Goal: Task Accomplishment & Management: Complete application form

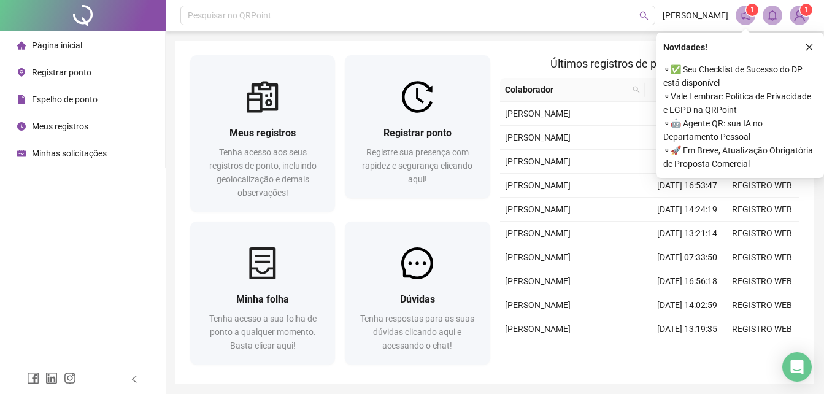
click at [64, 75] on span "Registrar ponto" at bounding box center [62, 72] width 60 height 10
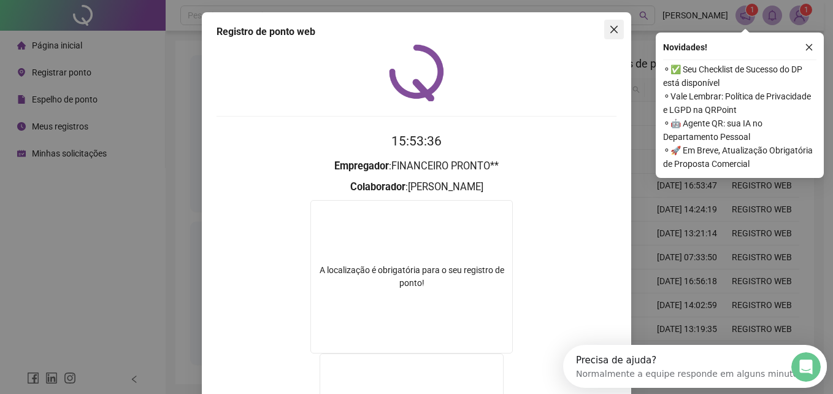
click at [609, 34] on icon "close" at bounding box center [614, 30] width 10 height 10
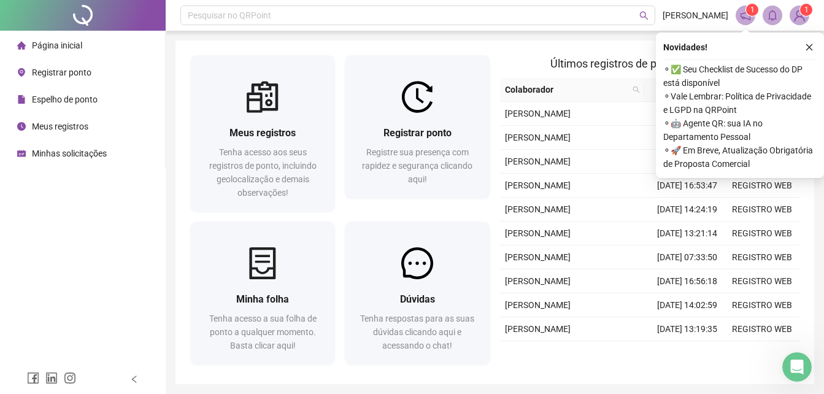
click at [52, 77] on span "Registrar ponto" at bounding box center [62, 72] width 60 height 10
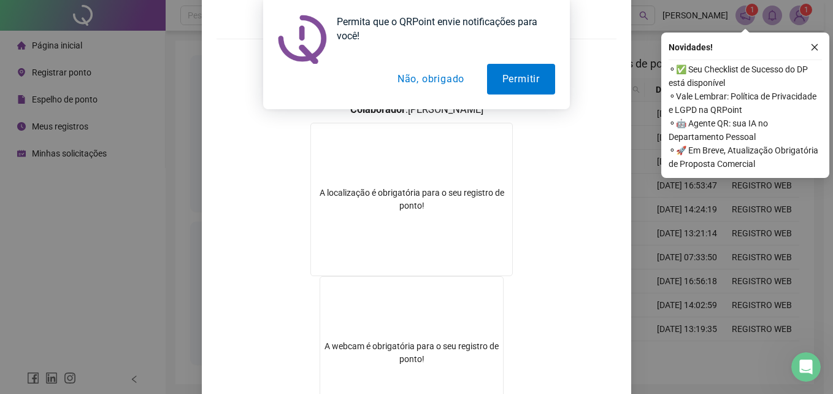
scroll to position [184, 0]
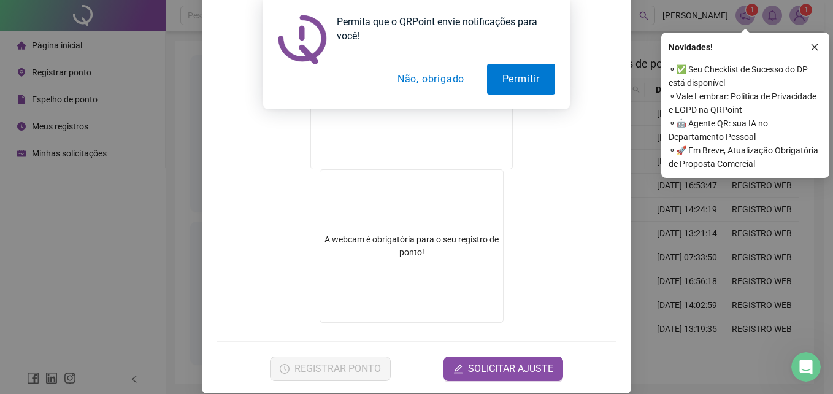
click at [460, 84] on button "Não, obrigado" at bounding box center [431, 79] width 98 height 31
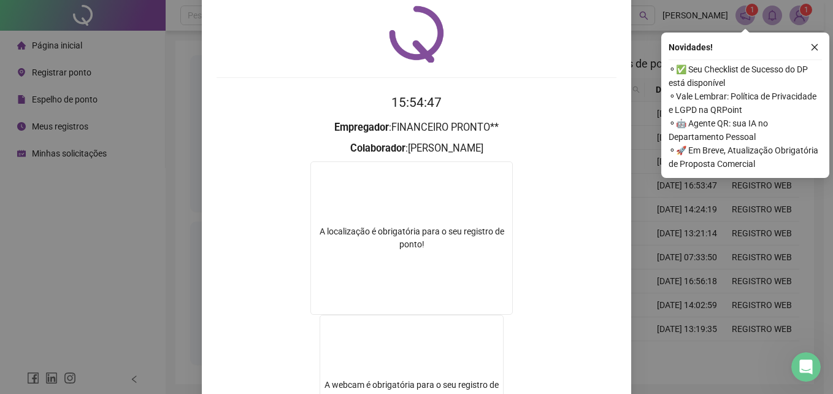
scroll to position [0, 0]
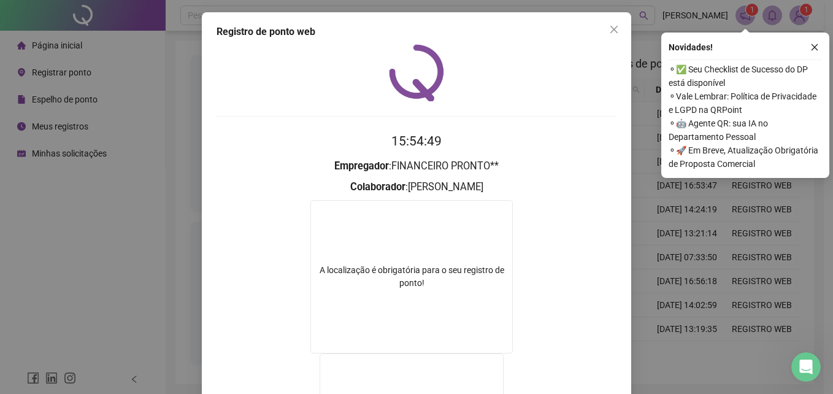
click at [618, 28] on span "Close" at bounding box center [614, 30] width 20 height 10
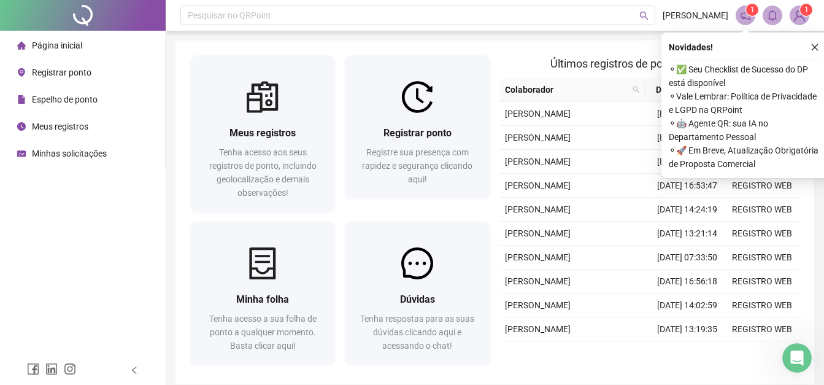
click at [77, 75] on span "Registrar ponto" at bounding box center [62, 72] width 60 height 10
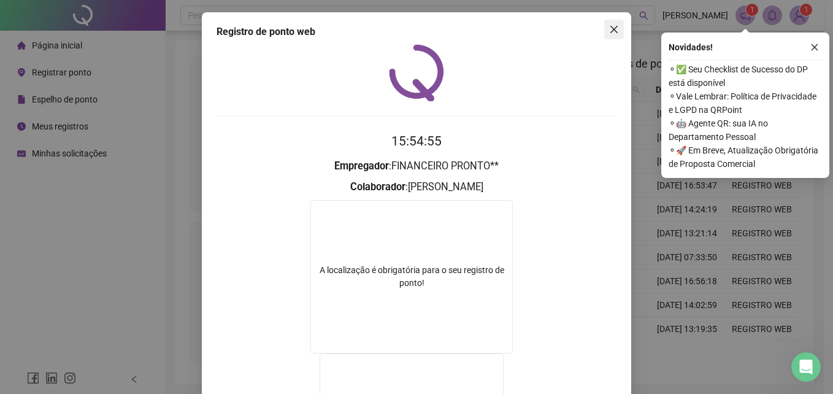
click at [611, 30] on icon "close" at bounding box center [614, 29] width 7 height 7
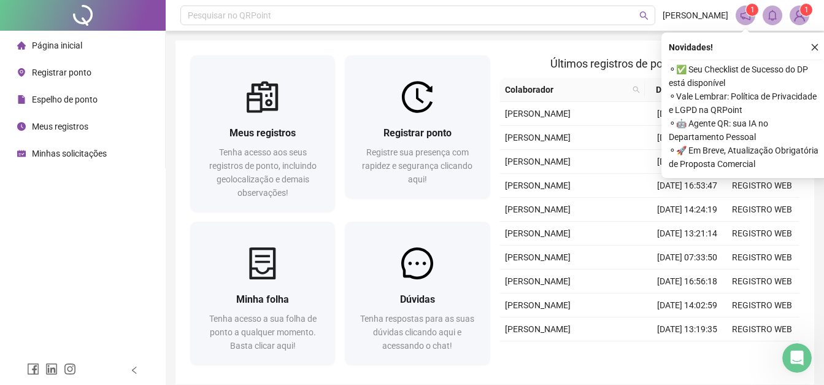
click at [46, 75] on span "Registrar ponto" at bounding box center [62, 72] width 60 height 10
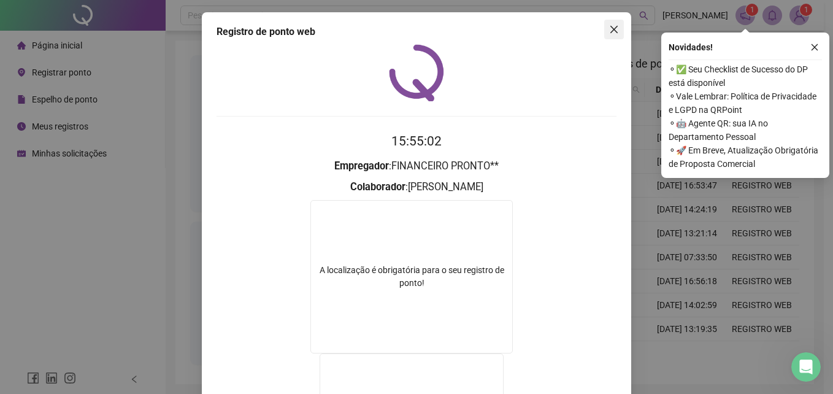
click at [615, 26] on span "Close" at bounding box center [614, 30] width 20 height 10
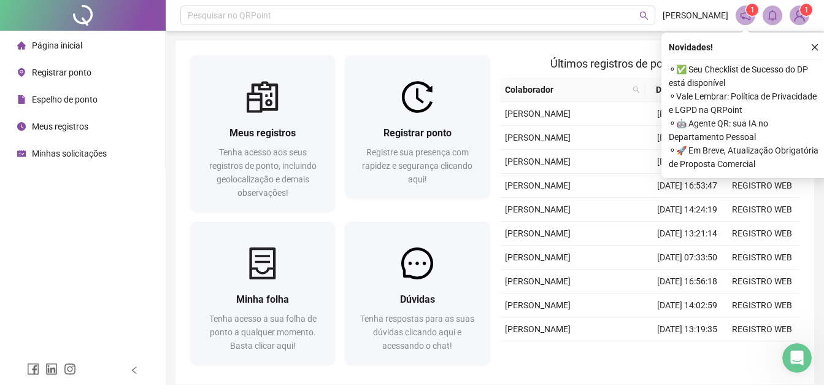
click at [39, 74] on span "Registrar ponto" at bounding box center [62, 72] width 60 height 10
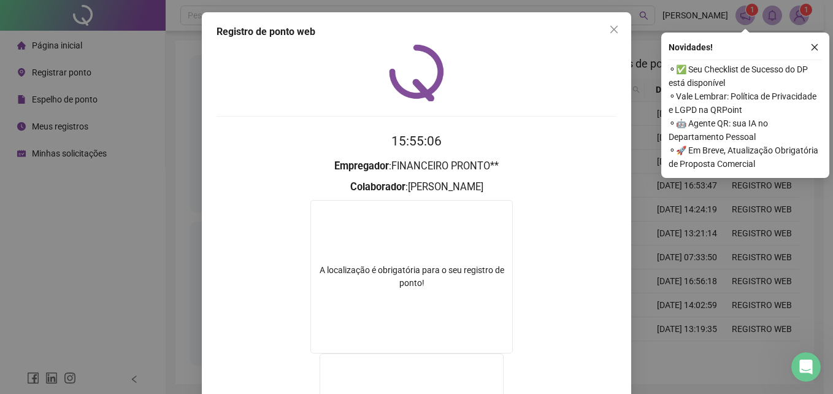
drag, startPoint x: 614, startPoint y: 31, endPoint x: 377, endPoint y: 44, distance: 236.5
click at [612, 30] on icon "close" at bounding box center [614, 30] width 10 height 10
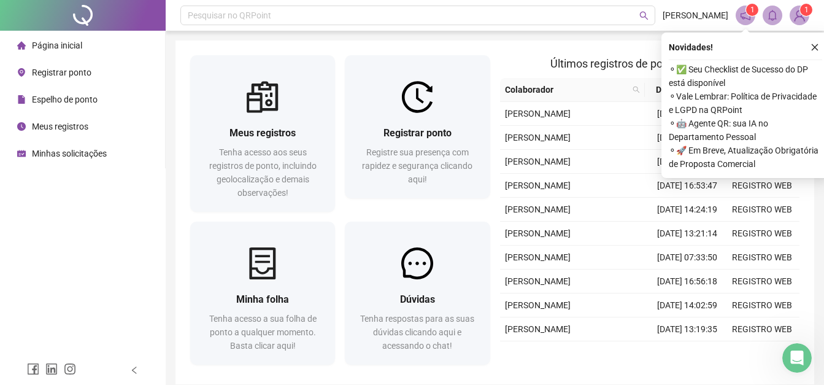
click at [79, 70] on span "Registrar ponto" at bounding box center [62, 72] width 60 height 10
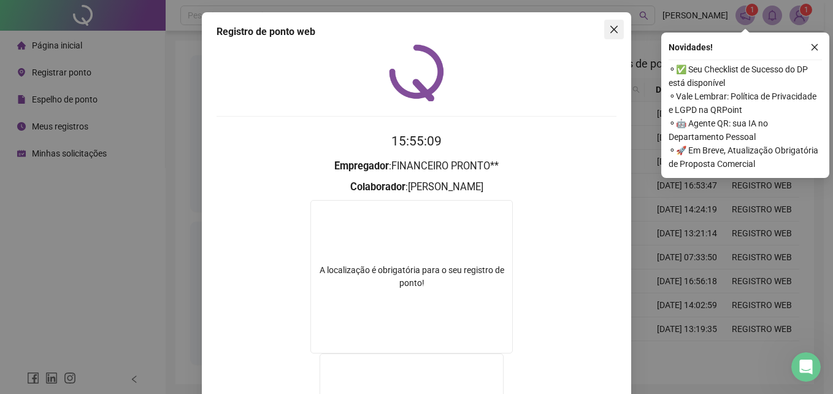
click at [604, 26] on span "Close" at bounding box center [614, 30] width 20 height 10
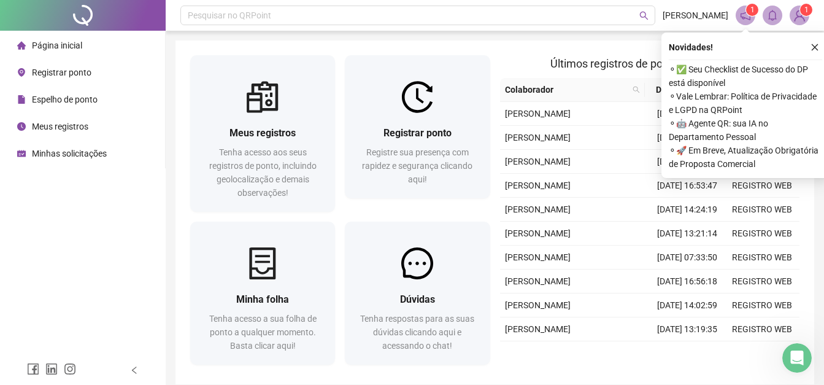
click at [62, 70] on span "Registrar ponto" at bounding box center [62, 72] width 60 height 10
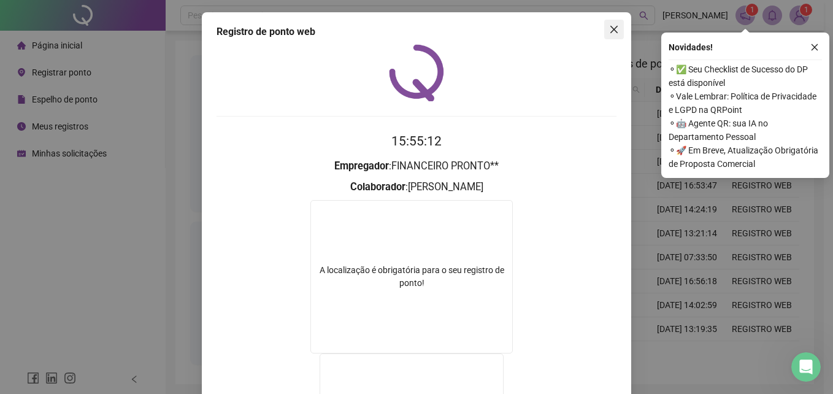
click at [609, 25] on icon "close" at bounding box center [614, 30] width 10 height 10
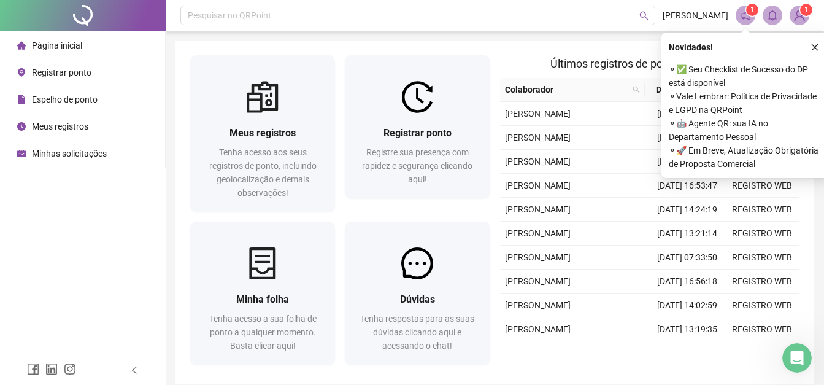
click at [58, 72] on span "Registrar ponto" at bounding box center [62, 72] width 60 height 10
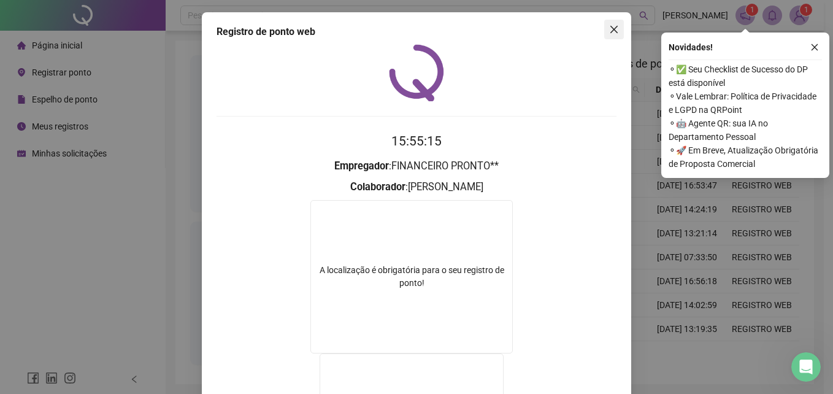
click at [614, 32] on icon "close" at bounding box center [614, 30] width 10 height 10
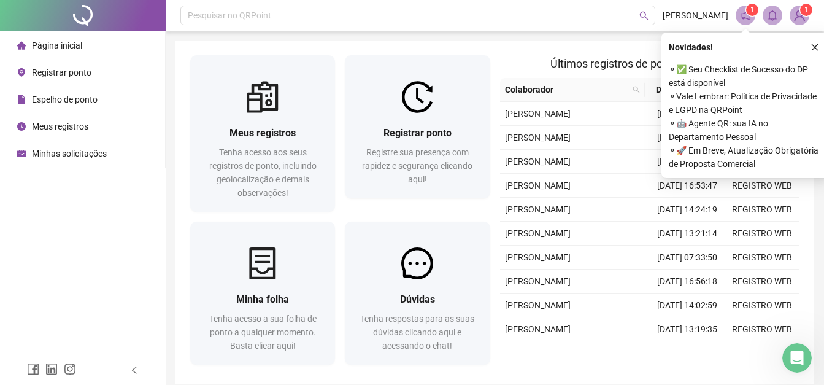
click at [81, 72] on span "Registrar ponto" at bounding box center [62, 72] width 60 height 10
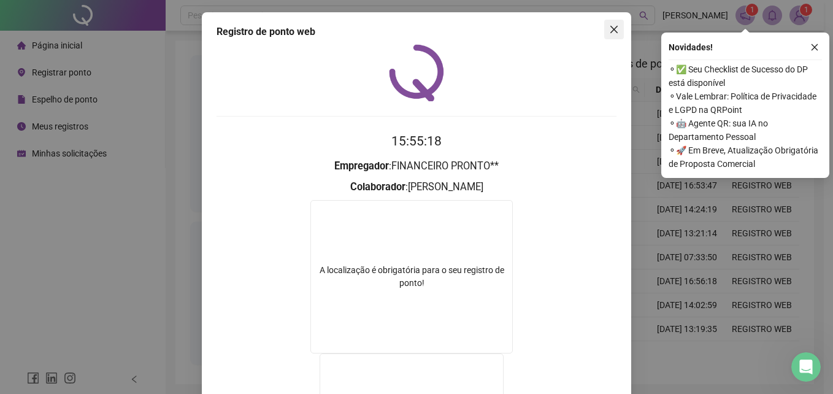
click at [612, 36] on button "Close" at bounding box center [614, 30] width 20 height 20
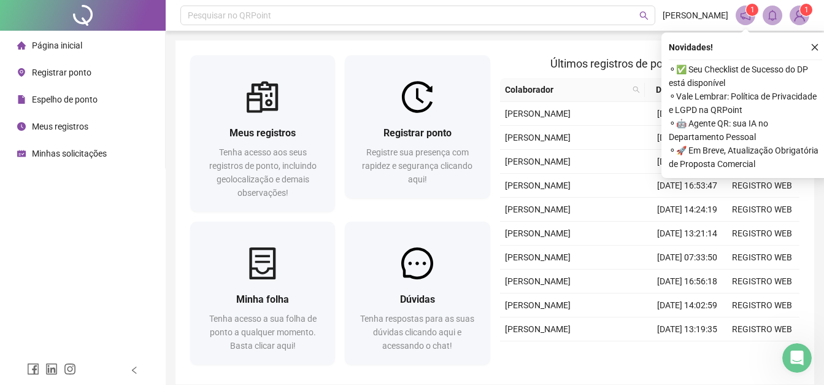
click at [93, 80] on li "Registrar ponto" at bounding box center [82, 72] width 160 height 25
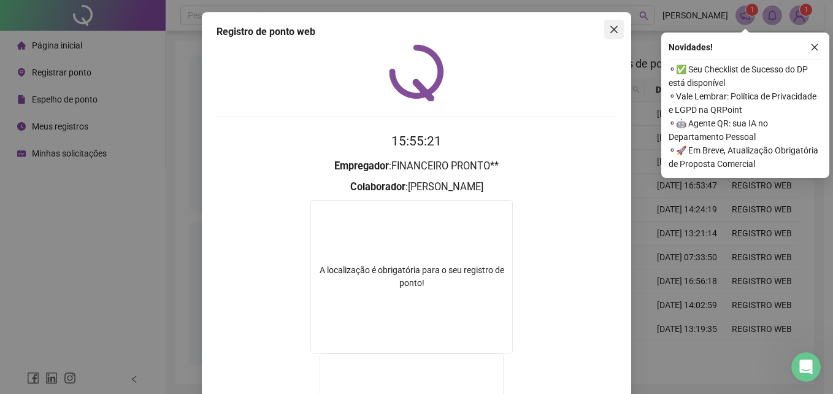
click at [611, 26] on icon "close" at bounding box center [614, 30] width 10 height 10
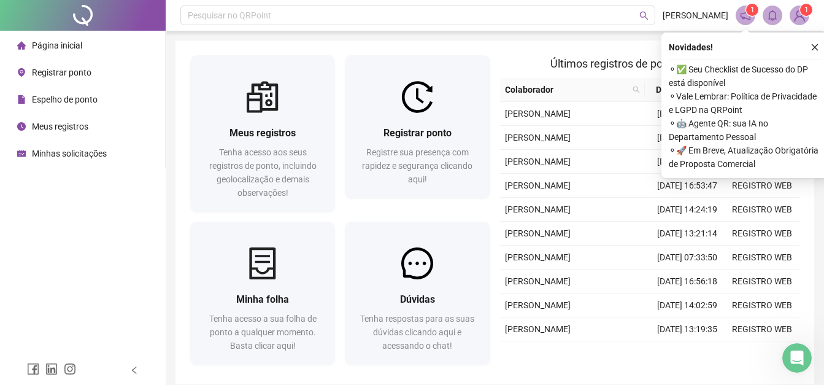
click at [58, 67] on span "Registrar ponto" at bounding box center [62, 72] width 60 height 10
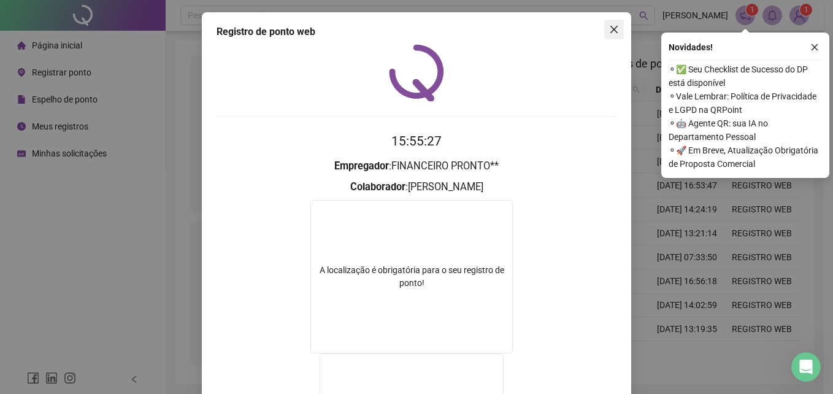
click at [604, 31] on span "Close" at bounding box center [614, 30] width 20 height 10
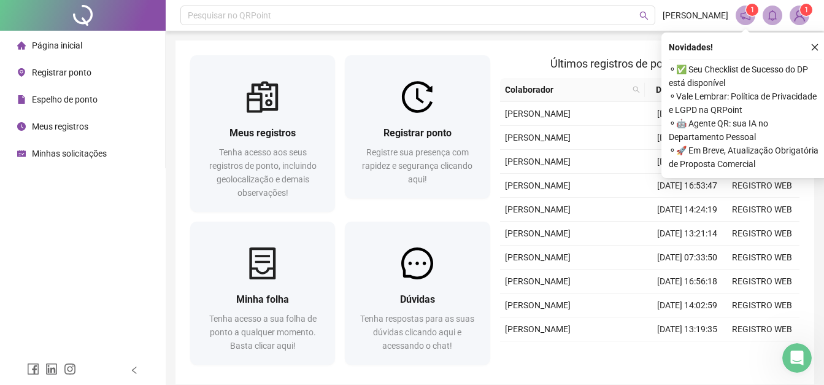
click at [78, 71] on span "Registrar ponto" at bounding box center [62, 72] width 60 height 10
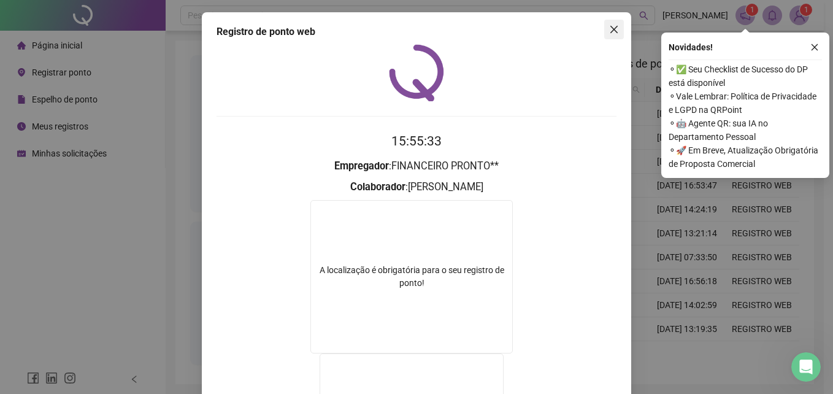
click at [618, 31] on span "Close" at bounding box center [614, 30] width 20 height 10
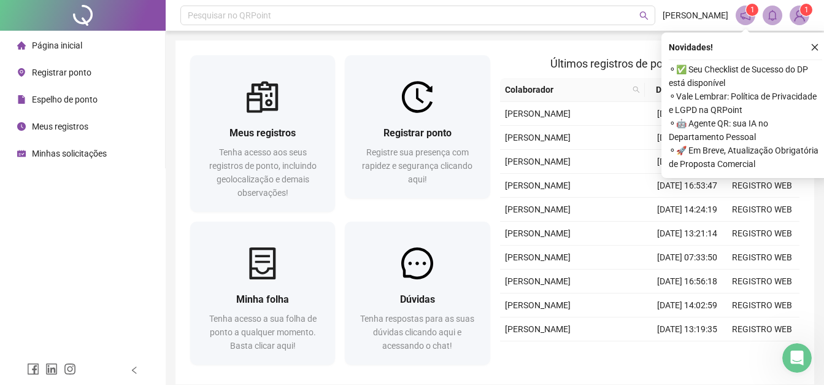
click at [67, 78] on div "Registrar ponto" at bounding box center [54, 72] width 74 height 25
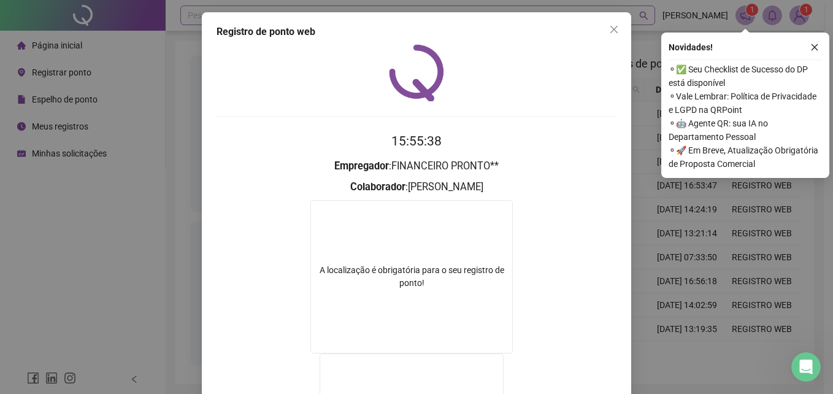
click at [617, 22] on button "Close" at bounding box center [614, 30] width 20 height 20
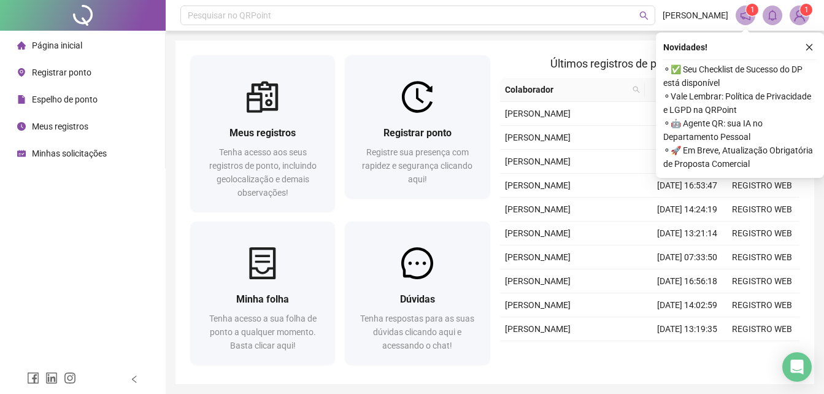
click at [89, 73] on span "Registrar ponto" at bounding box center [62, 72] width 60 height 10
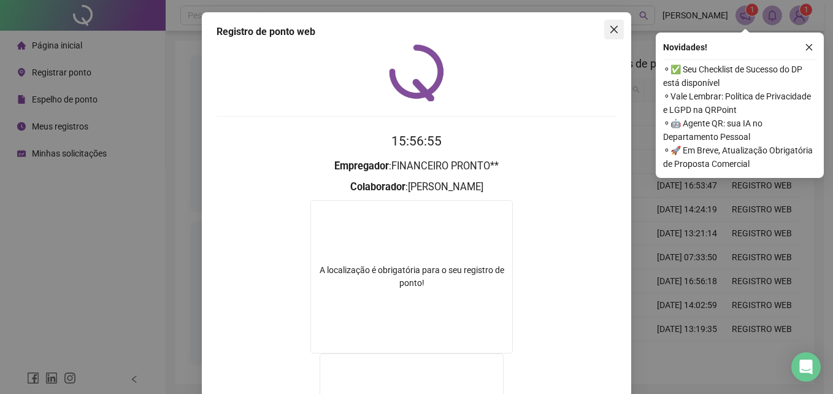
click at [611, 28] on icon "close" at bounding box center [614, 29] width 7 height 7
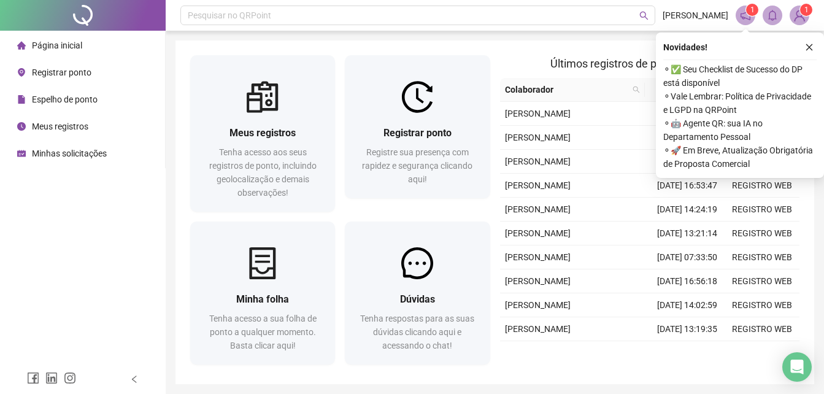
click at [82, 67] on span "Registrar ponto" at bounding box center [62, 72] width 60 height 10
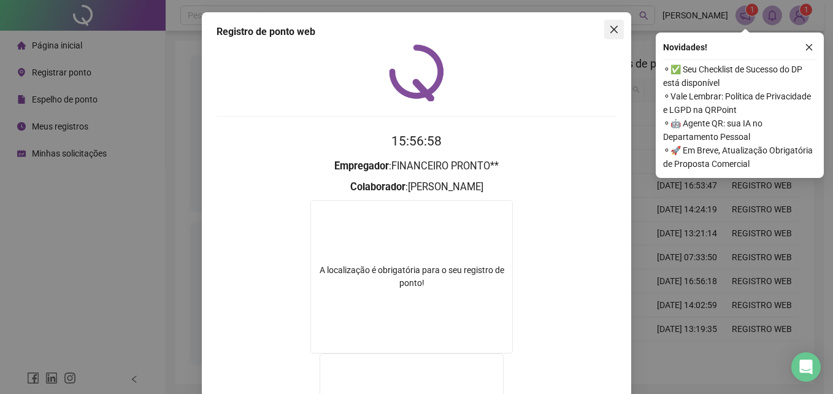
click at [604, 36] on button "Close" at bounding box center [614, 30] width 20 height 20
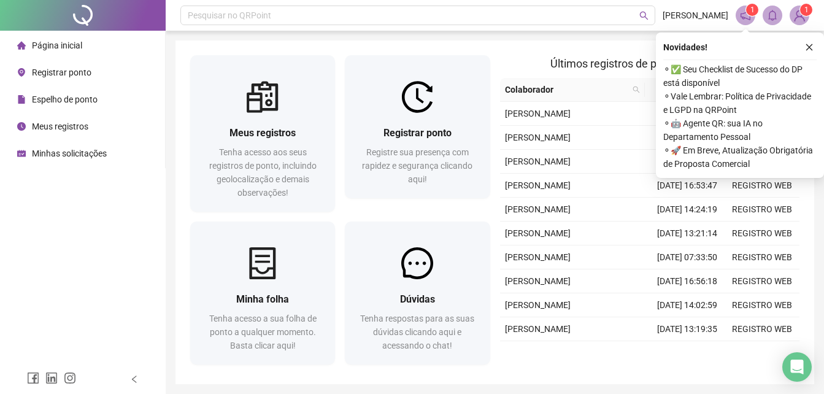
click at [60, 75] on span "Registrar ponto" at bounding box center [62, 72] width 60 height 10
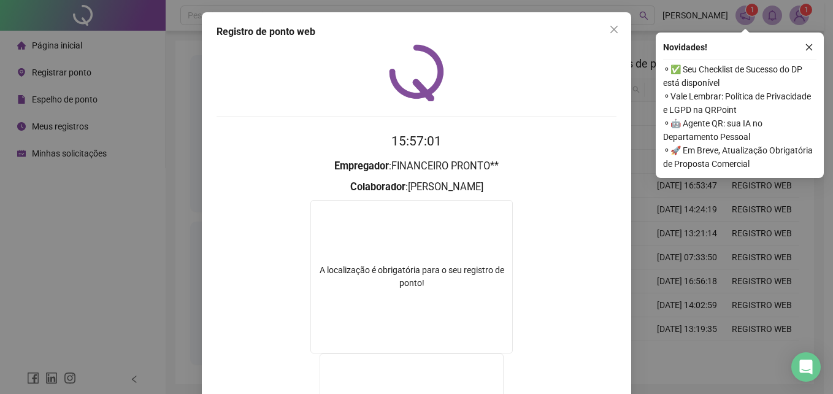
scroll to position [184, 0]
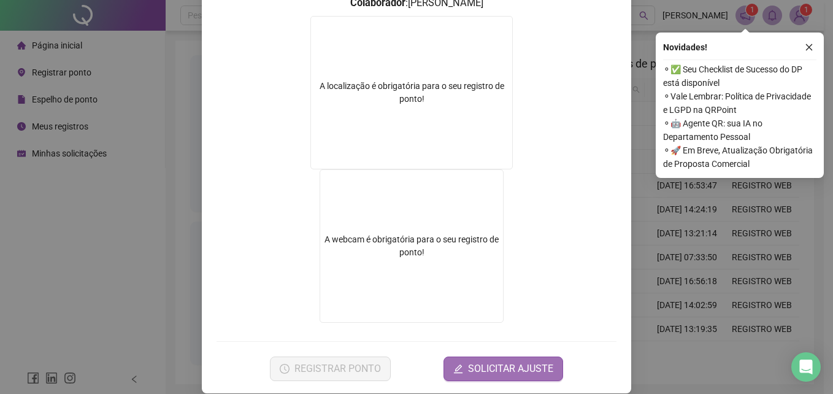
click at [473, 358] on button "SOLICITAR AJUSTE" at bounding box center [504, 368] width 120 height 25
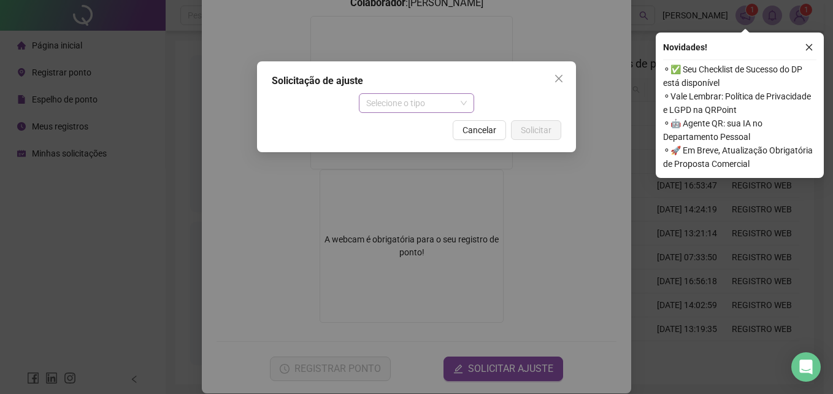
click at [445, 104] on span "Selecione o tipo" at bounding box center [416, 103] width 101 height 18
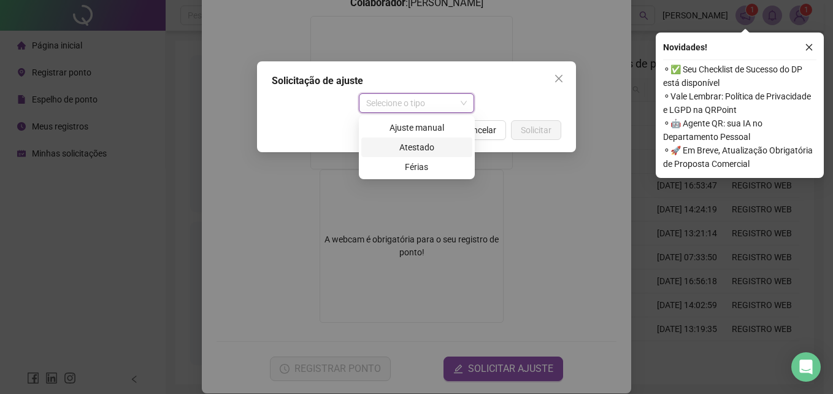
click at [410, 146] on div "Atestado" at bounding box center [417, 147] width 96 height 13
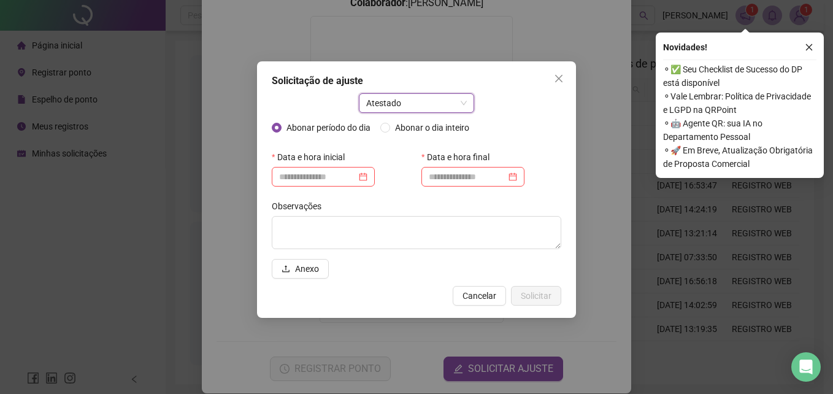
click at [425, 101] on span "Atestado" at bounding box center [416, 103] width 101 height 18
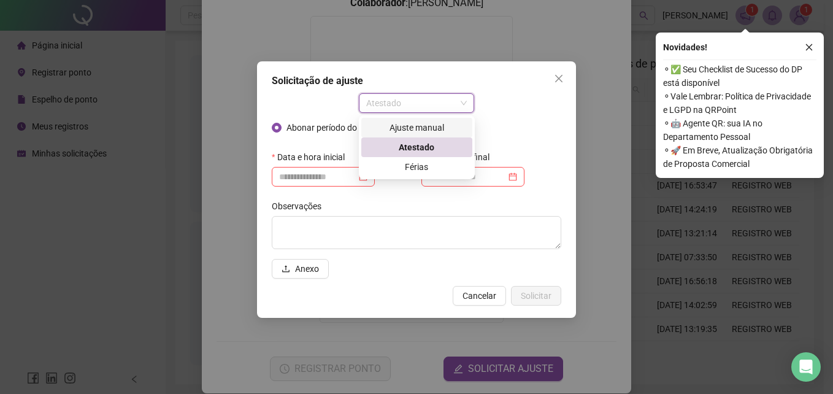
click at [413, 127] on div "Ajuste manual" at bounding box center [417, 127] width 96 height 13
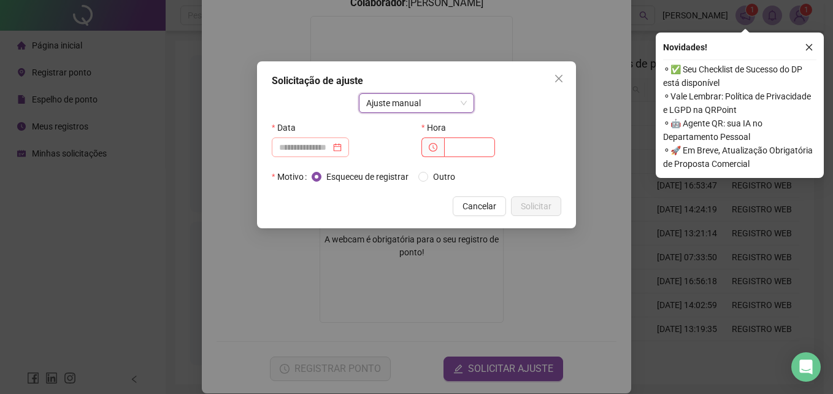
click at [349, 142] on div at bounding box center [310, 147] width 77 height 20
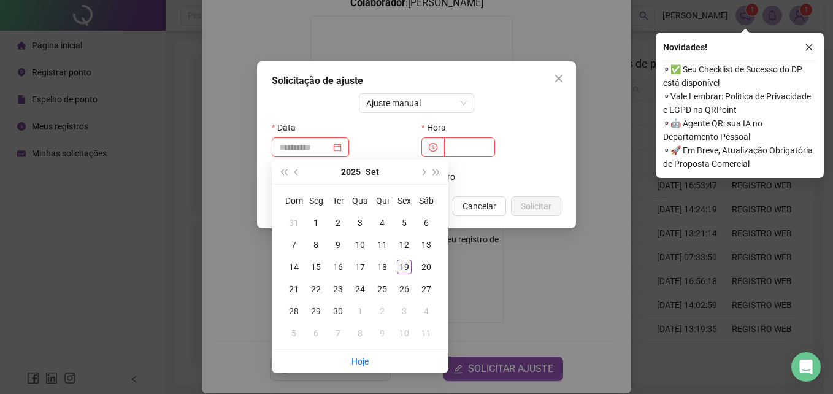
type input "**********"
click at [404, 263] on div "19" at bounding box center [404, 267] width 15 height 15
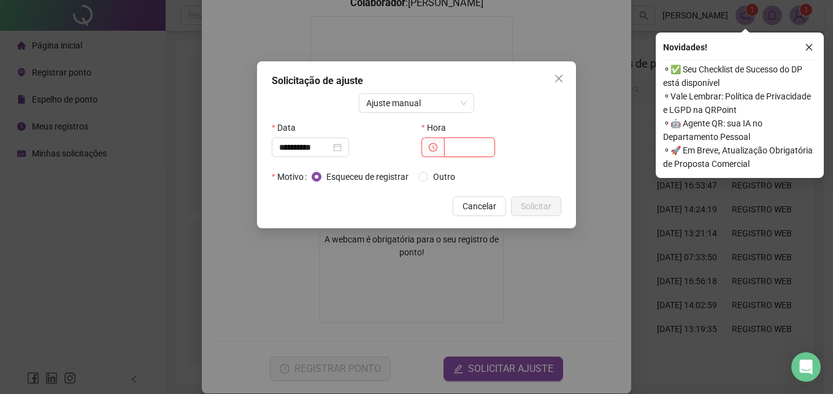
click at [463, 156] on input "text" at bounding box center [469, 147] width 51 height 20
type input "*****"
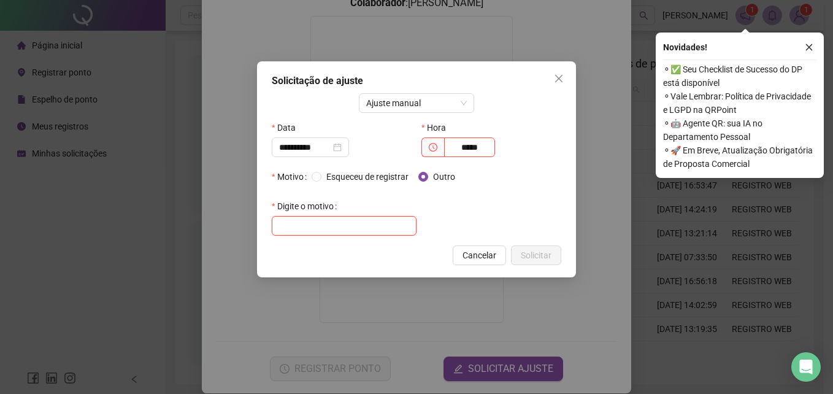
click at [357, 229] on input "text" at bounding box center [344, 226] width 145 height 20
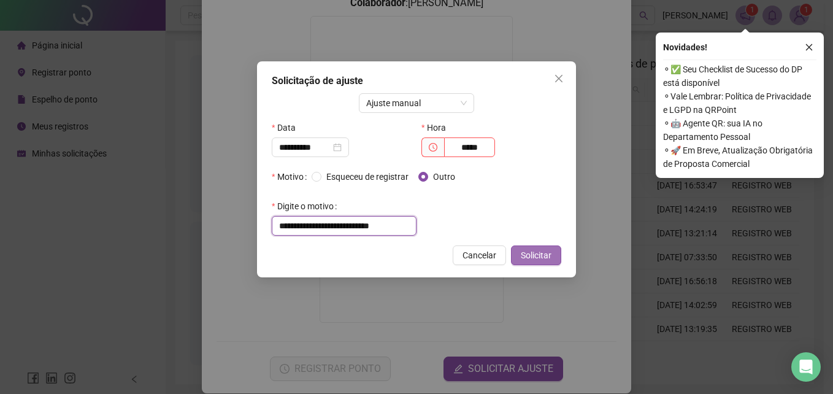
type input "**********"
click at [546, 253] on span "Solicitar" at bounding box center [536, 254] width 31 height 13
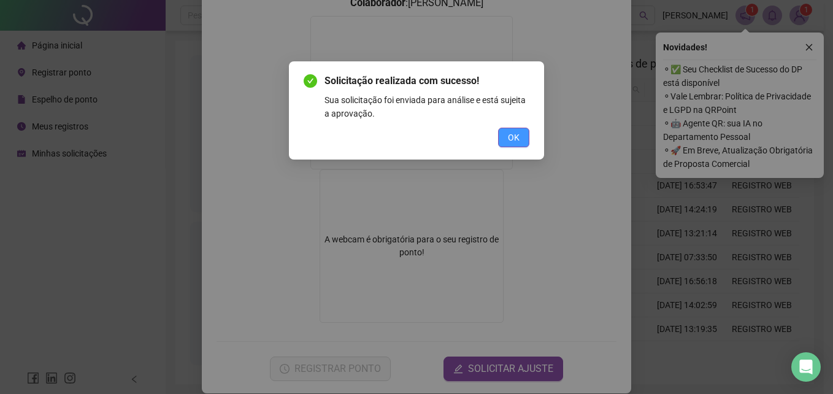
click at [506, 136] on button "OK" at bounding box center [513, 138] width 31 height 20
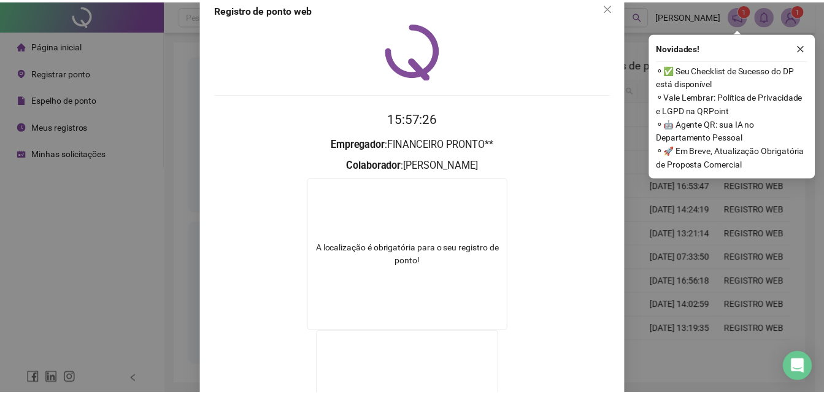
scroll to position [0, 0]
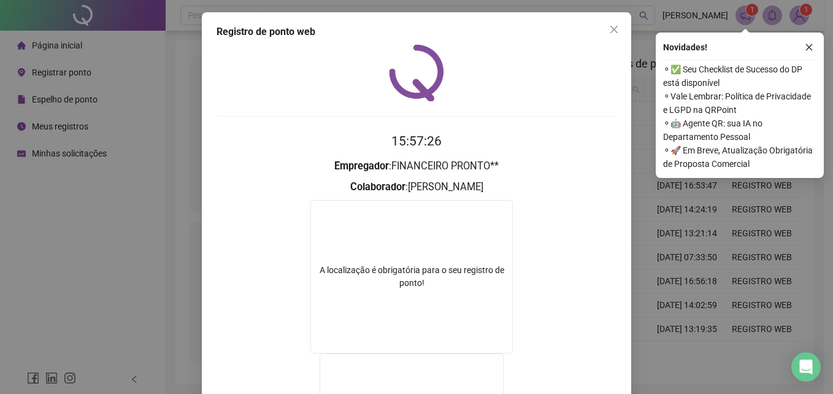
drag, startPoint x: 607, startPoint y: 31, endPoint x: 499, endPoint y: 74, distance: 115.6
click at [609, 30] on icon "close" at bounding box center [614, 30] width 10 height 10
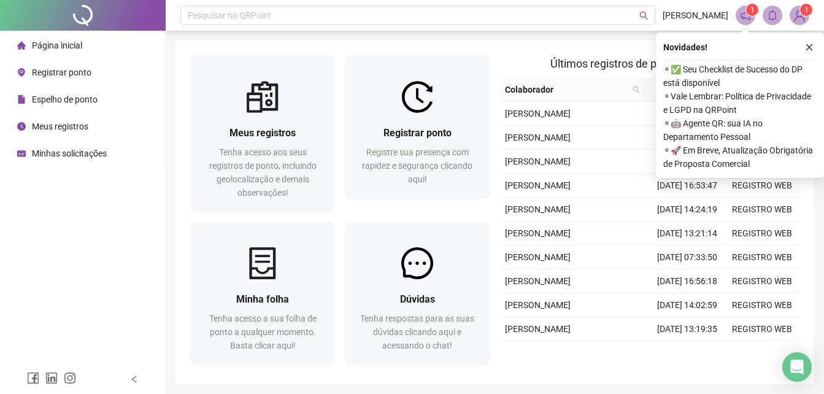
click at [77, 146] on div "Minhas solicitações" at bounding box center [62, 153] width 90 height 25
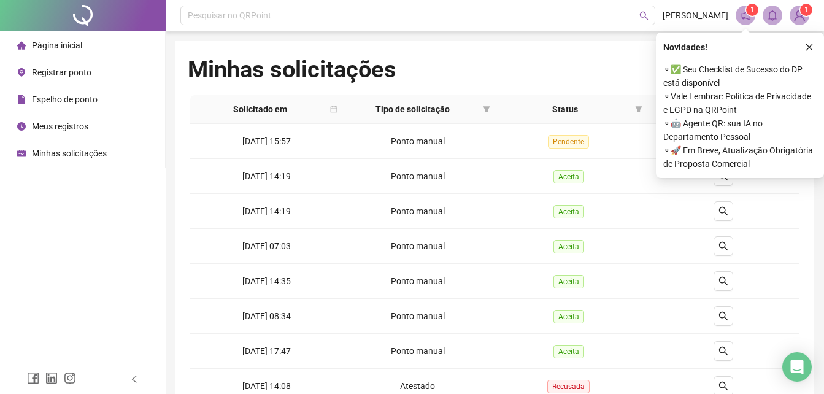
drag, startPoint x: 805, startPoint y: 44, endPoint x: 793, endPoint y: 60, distance: 20.1
click at [806, 44] on icon "close" at bounding box center [809, 47] width 9 height 9
